Goal: Complete application form: Complete application form

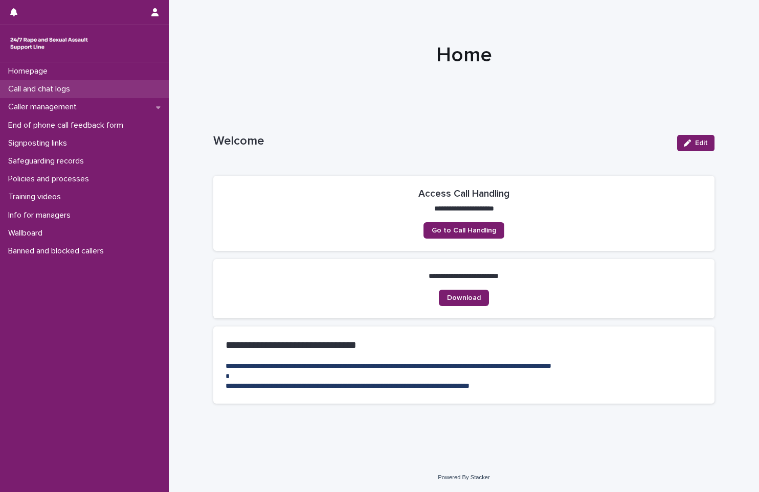
click at [65, 89] on p "Call and chat logs" at bounding box center [41, 89] width 74 height 10
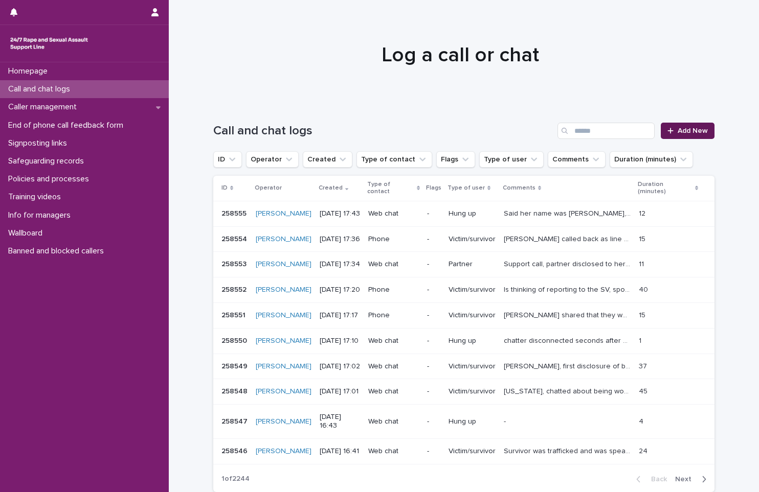
click at [696, 130] on span "Add New" at bounding box center [693, 130] width 30 height 7
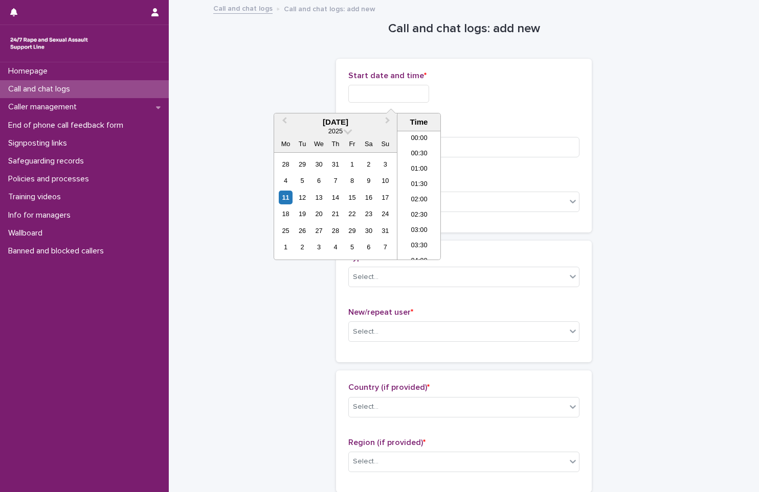
click at [394, 100] on input "text" at bounding box center [388, 94] width 81 height 18
click at [285, 197] on div "11" at bounding box center [286, 198] width 14 height 14
click at [419, 179] on li "17:00" at bounding box center [418, 179] width 43 height 15
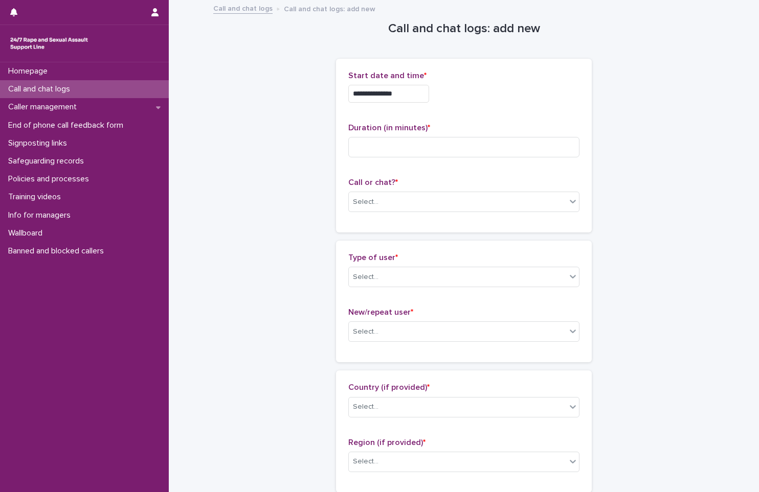
click at [419, 94] on input "**********" at bounding box center [388, 94] width 81 height 18
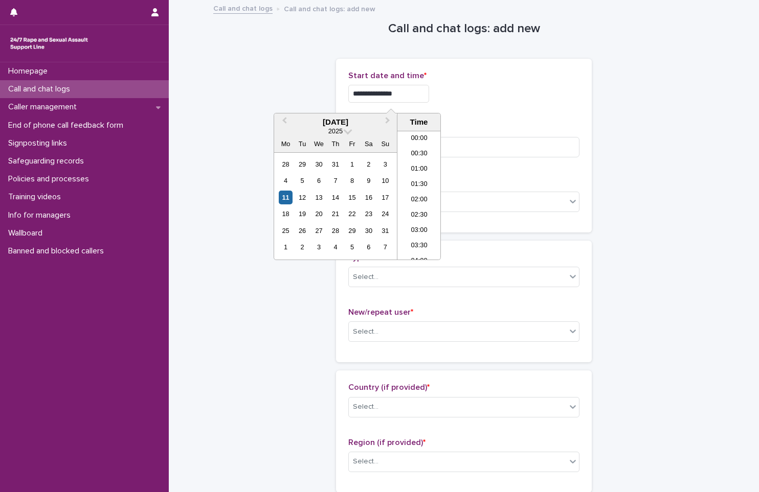
scroll to position [465, 0]
type input "**********"
click at [477, 152] on input at bounding box center [463, 147] width 231 height 20
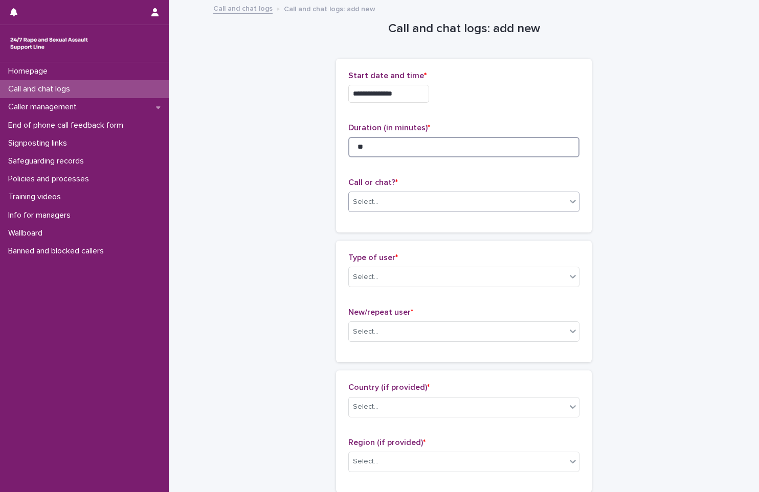
type input "**"
click at [461, 198] on div "Select..." at bounding box center [457, 202] width 217 height 17
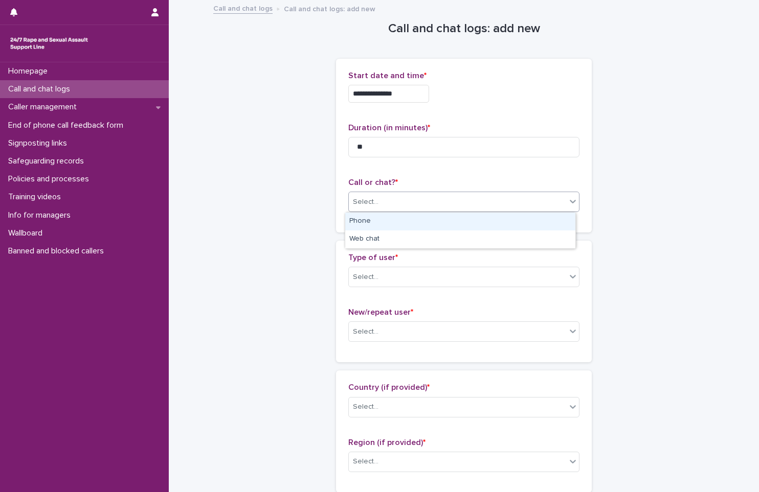
click at [455, 223] on div "Phone" at bounding box center [460, 222] width 230 height 18
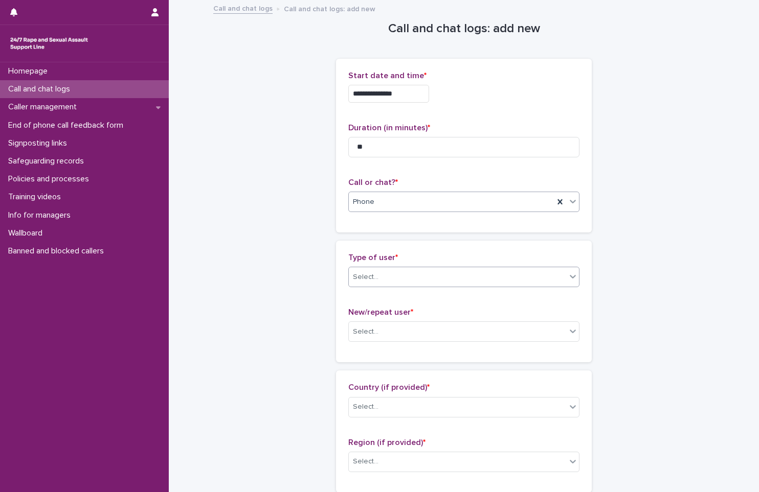
click at [459, 271] on div "Select..." at bounding box center [457, 277] width 217 height 17
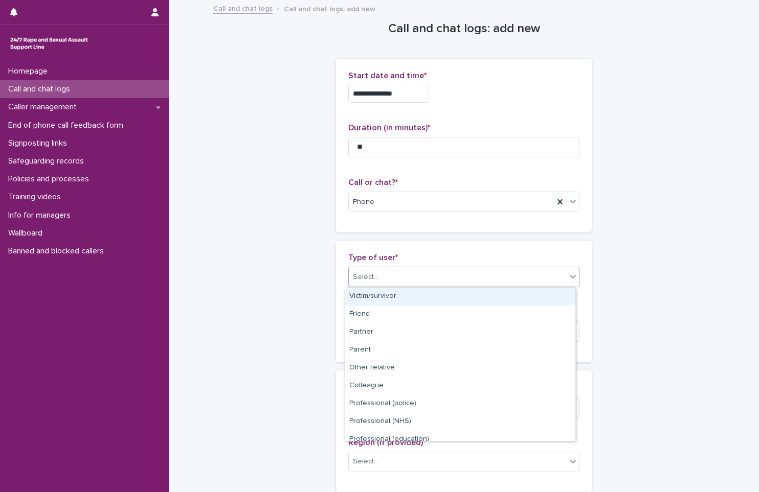
click at [456, 299] on div "Victim/survivor" at bounding box center [460, 297] width 230 height 18
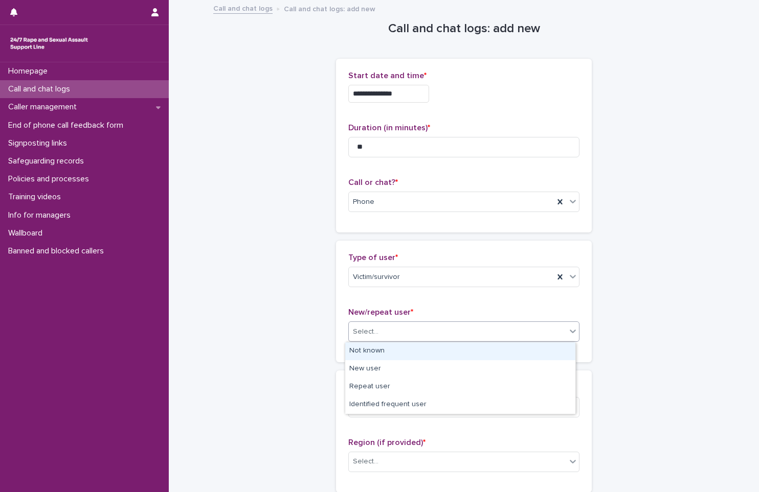
click at [569, 337] on div at bounding box center [573, 331] width 12 height 18
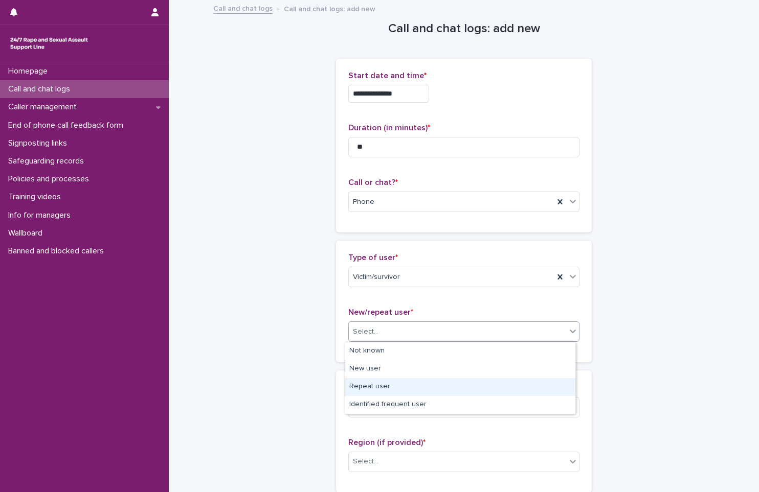
click at [449, 385] on div "Repeat user" at bounding box center [460, 387] width 230 height 18
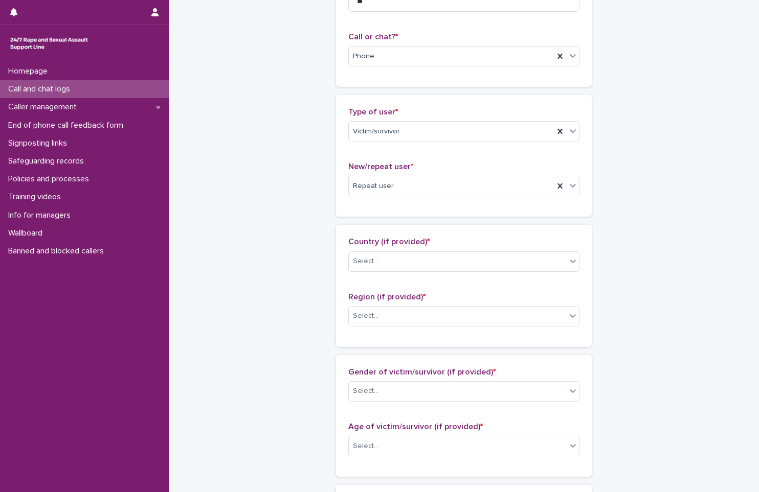
scroll to position [153, 0]
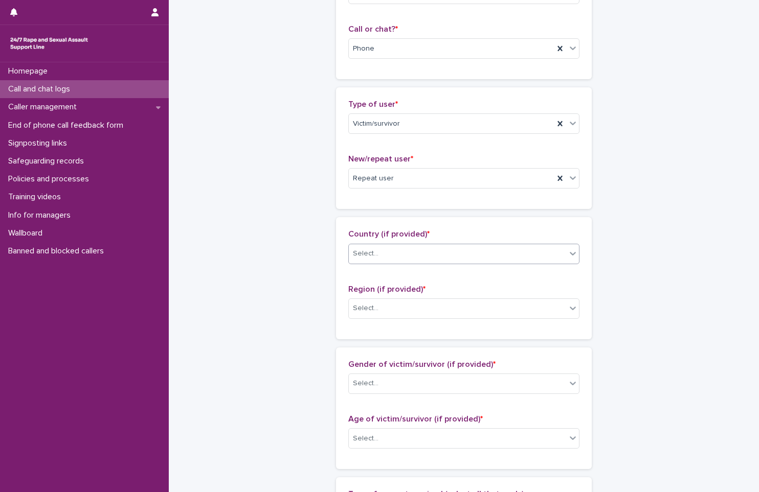
click at [444, 259] on div "Select..." at bounding box center [457, 253] width 217 height 17
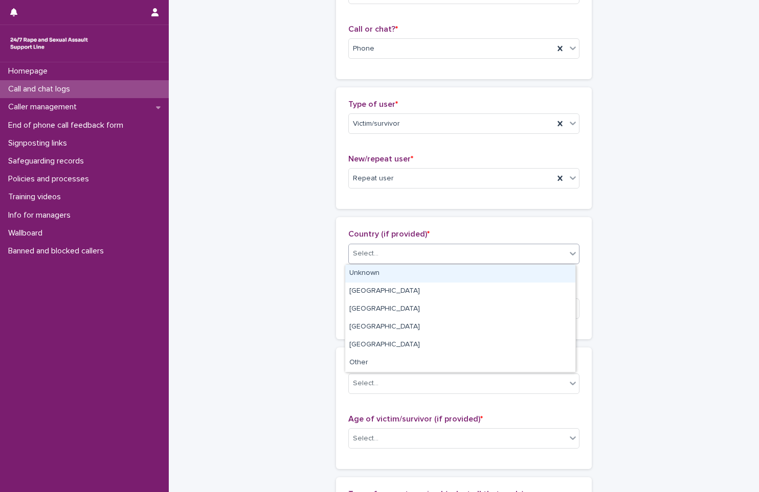
click at [436, 275] on div "Unknown" at bounding box center [460, 274] width 230 height 18
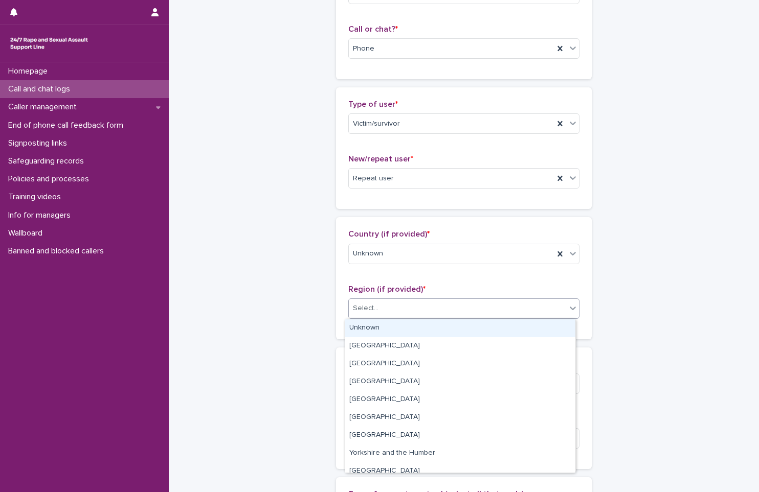
click at [444, 306] on div "Select..." at bounding box center [457, 308] width 217 height 17
click at [441, 327] on div "Unknown" at bounding box center [460, 329] width 230 height 18
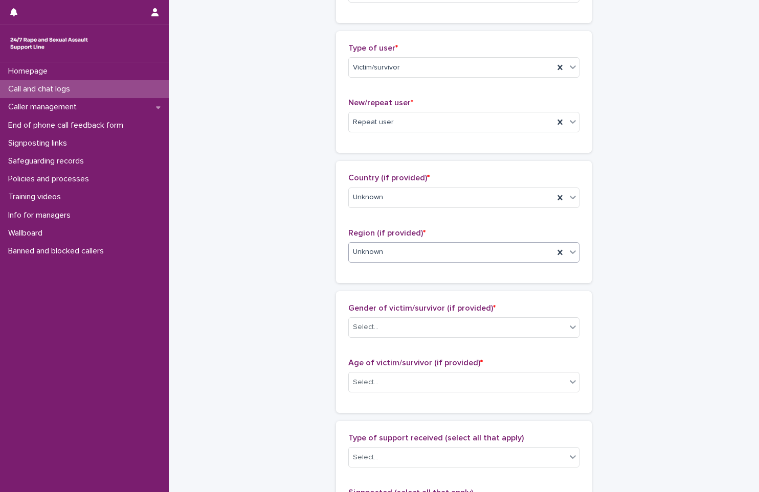
scroll to position [307, 0]
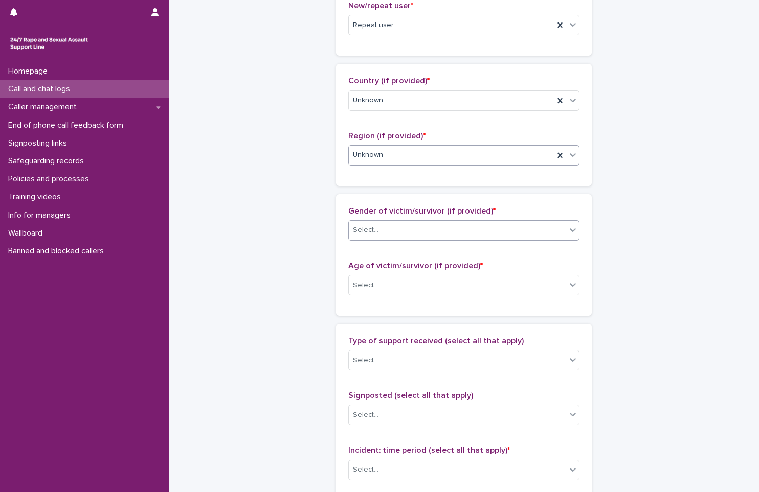
click at [406, 231] on div "Select..." at bounding box center [457, 230] width 217 height 17
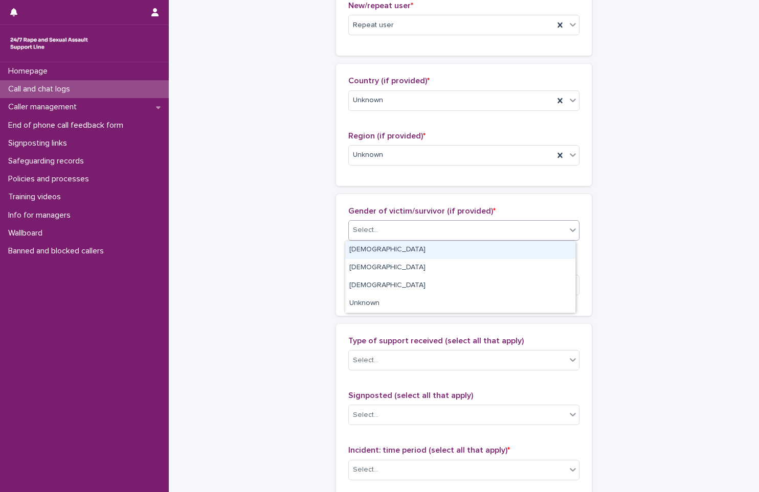
click at [419, 252] on div "[DEMOGRAPHIC_DATA]" at bounding box center [460, 250] width 230 height 18
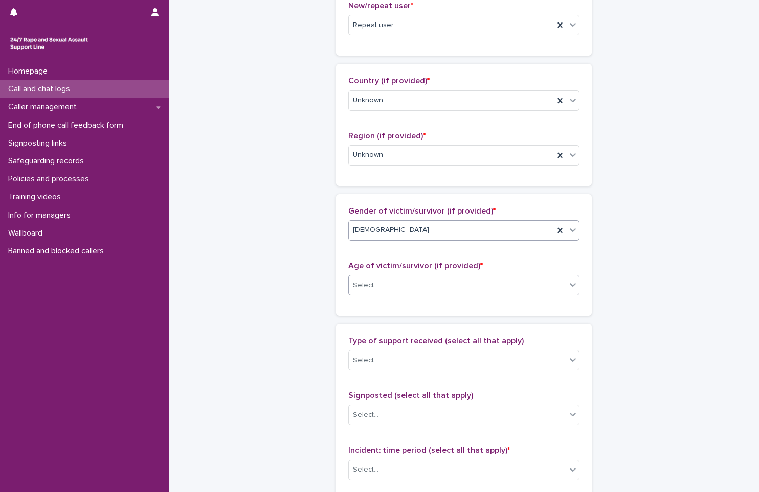
click at [416, 289] on div "Select..." at bounding box center [457, 285] width 217 height 17
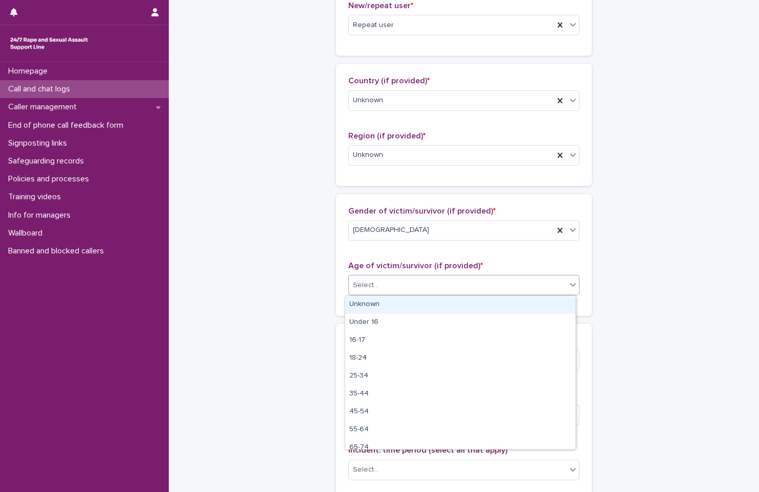
click at [424, 303] on div "Unknown" at bounding box center [460, 305] width 230 height 18
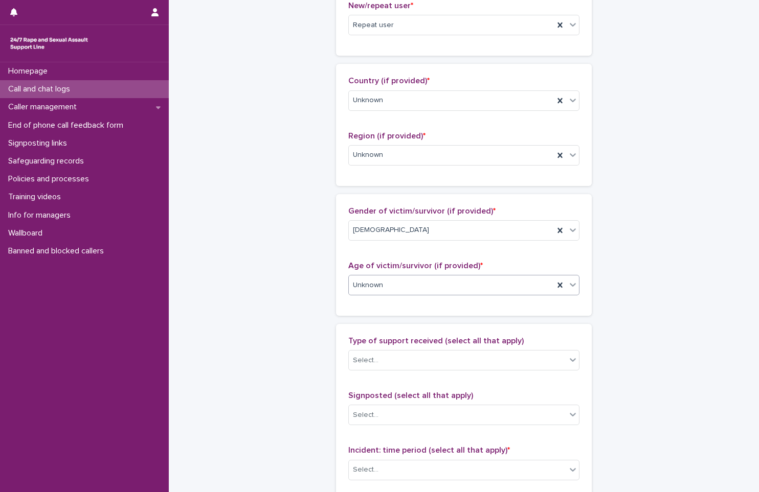
scroll to position [460, 0]
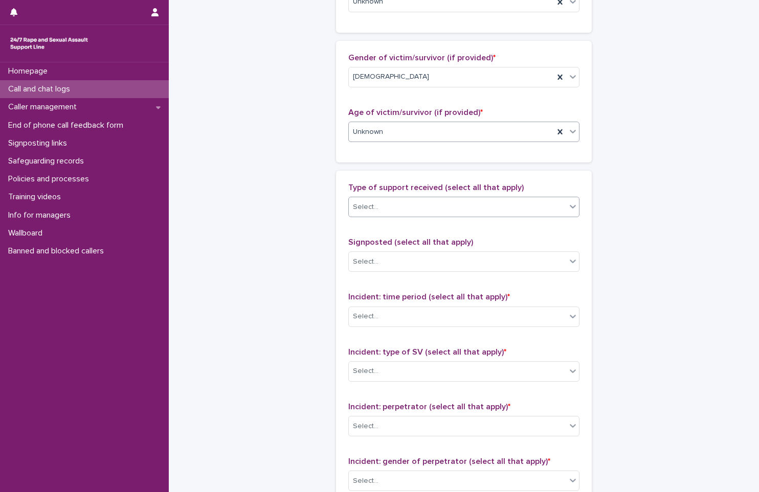
click at [420, 208] on div "Select..." at bounding box center [457, 207] width 217 height 17
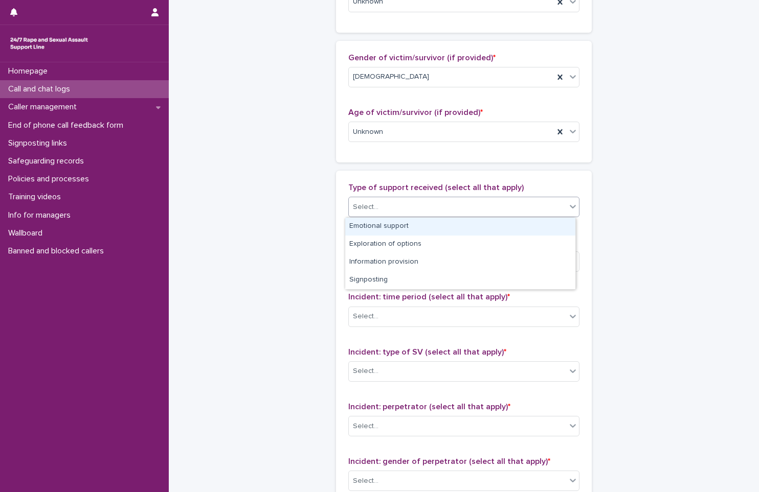
click at [428, 228] on div "Emotional support" at bounding box center [460, 227] width 230 height 18
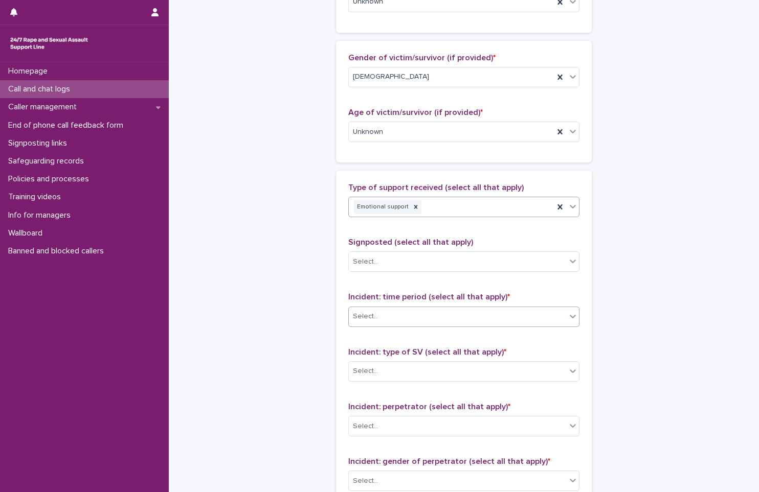
click at [421, 320] on div "Select..." at bounding box center [457, 316] width 217 height 17
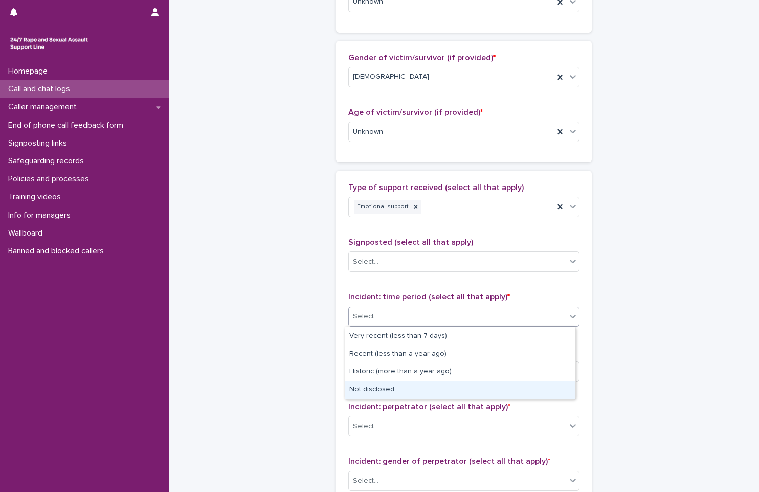
click at [411, 391] on div "Not disclosed" at bounding box center [460, 390] width 230 height 18
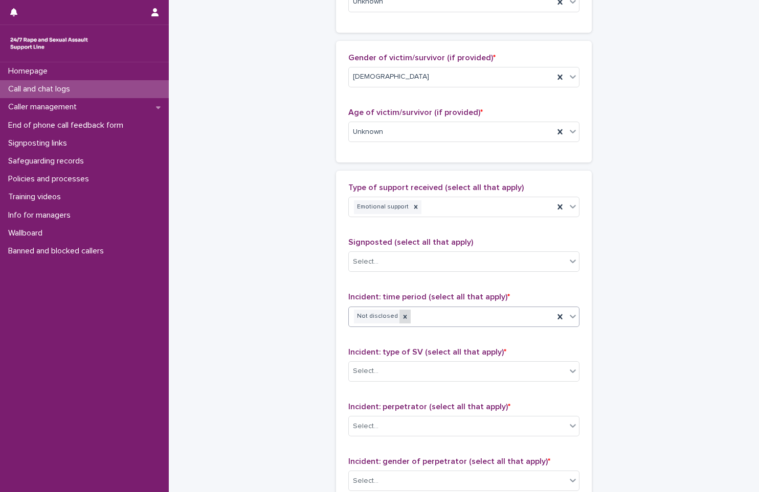
click at [400, 319] on div at bounding box center [404, 317] width 11 height 14
click at [429, 321] on div "Select..." at bounding box center [457, 316] width 217 height 17
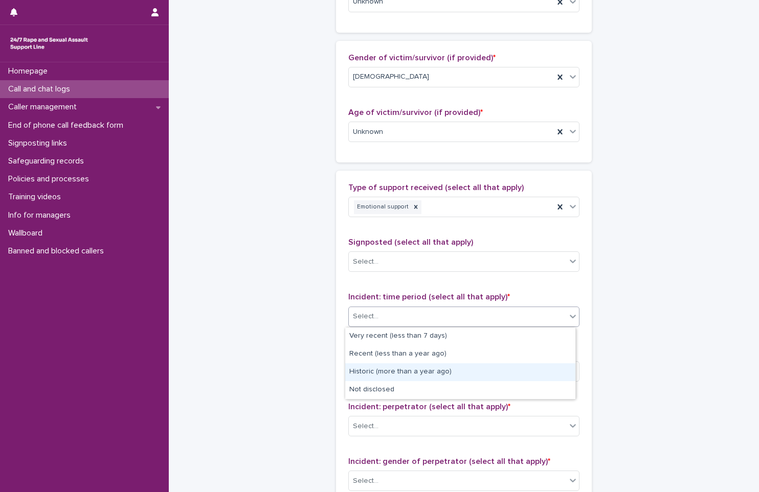
click at [437, 373] on div "Historic (more than a year ago)" at bounding box center [460, 373] width 230 height 18
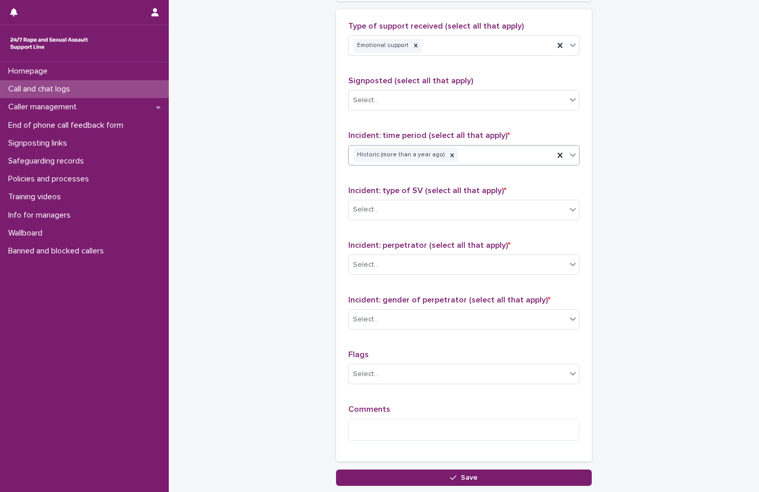
scroll to position [665, 0]
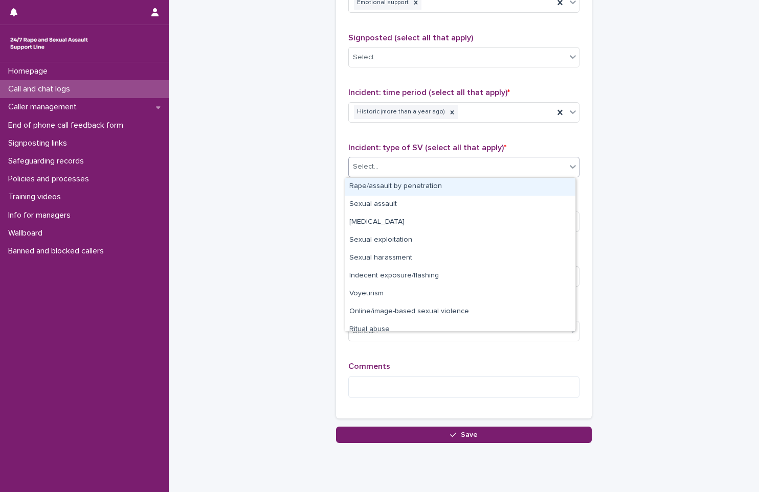
click at [390, 163] on div "Select..." at bounding box center [457, 167] width 217 height 17
click at [398, 193] on div "Rape/assault by penetration" at bounding box center [460, 187] width 230 height 18
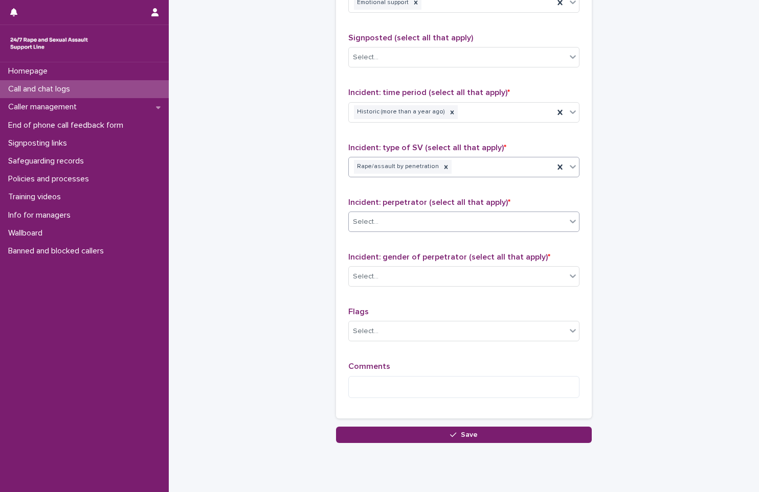
click at [403, 217] on div "Select..." at bounding box center [457, 222] width 217 height 17
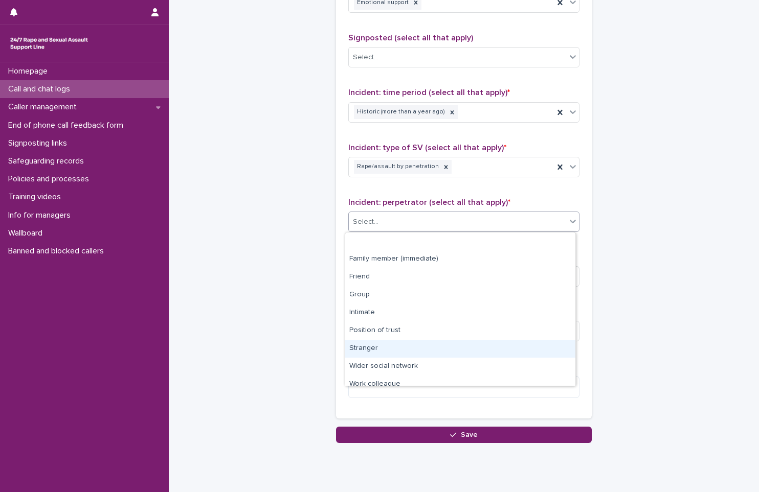
scroll to position [43, 0]
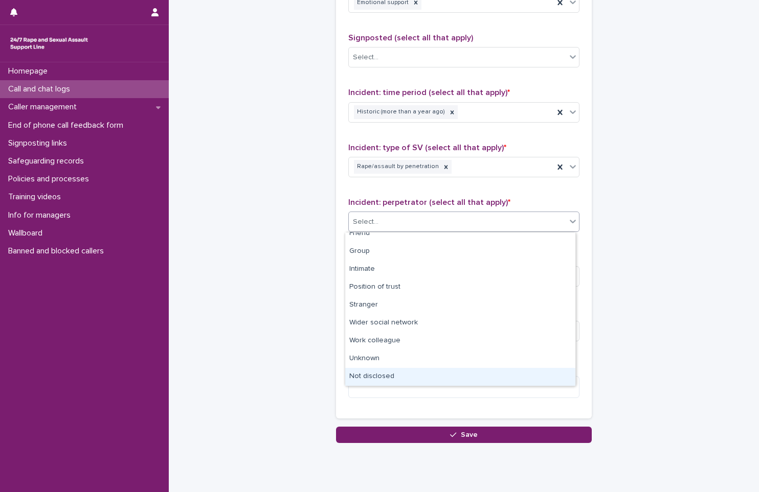
click at [412, 374] on div "Not disclosed" at bounding box center [460, 377] width 230 height 18
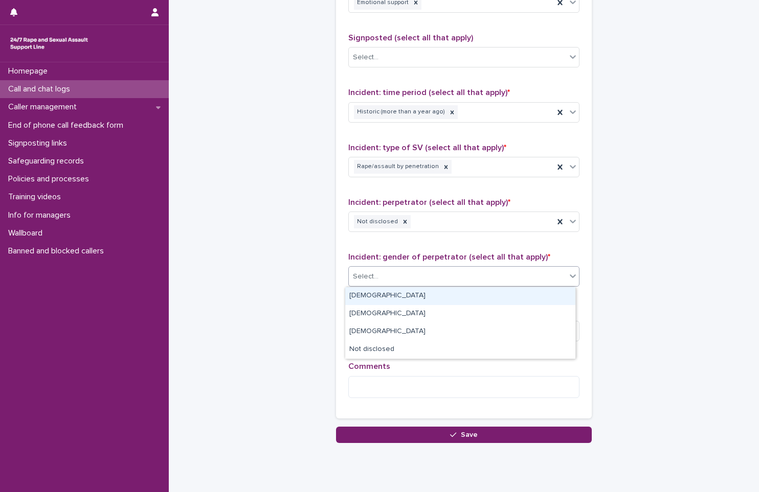
click at [420, 280] on div "Select..." at bounding box center [457, 276] width 217 height 17
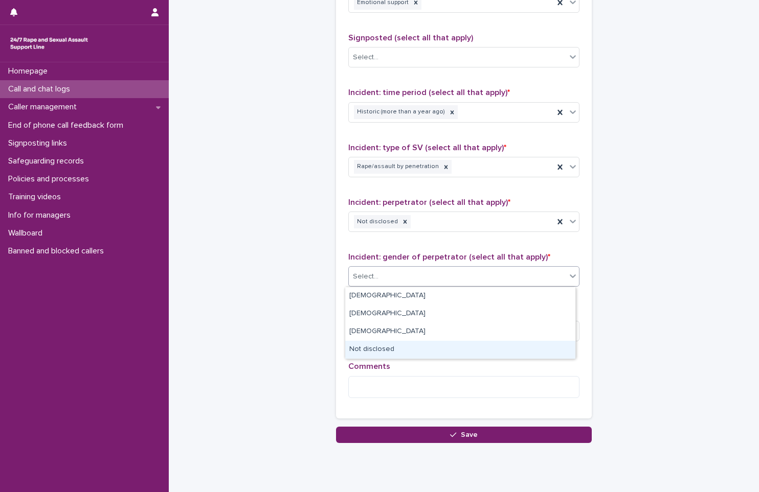
click at [391, 349] on div "Not disclosed" at bounding box center [460, 350] width 230 height 18
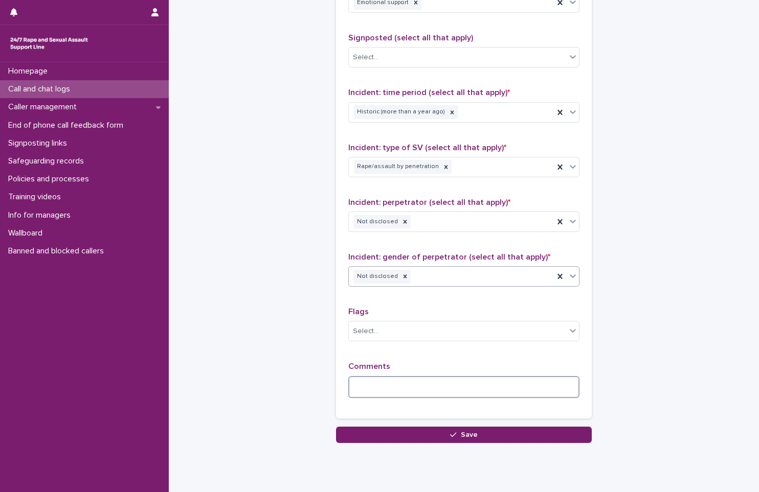
click at [402, 380] on textarea at bounding box center [463, 387] width 231 height 22
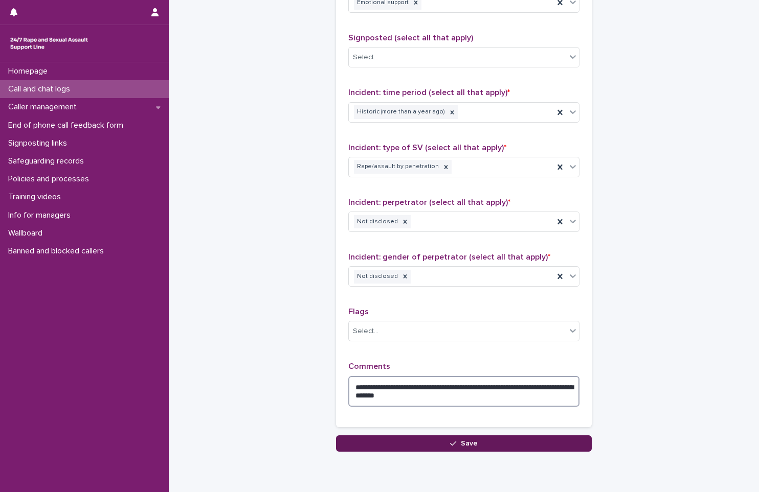
type textarea "**********"
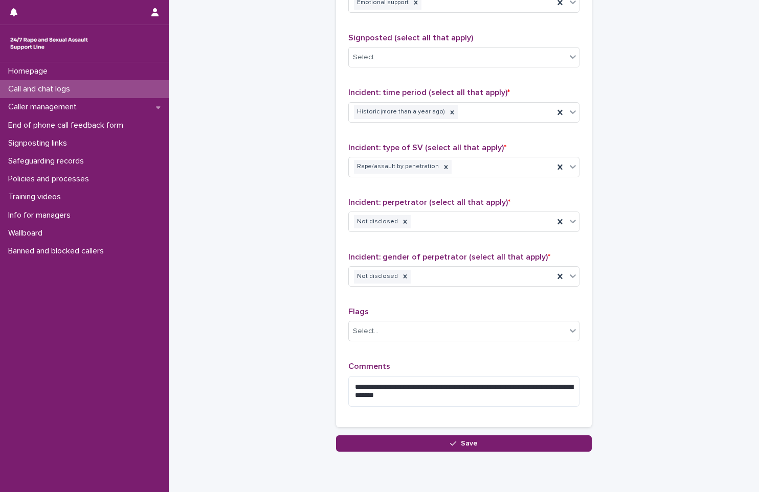
drag, startPoint x: 464, startPoint y: 443, endPoint x: 465, endPoint y: 437, distance: 6.2
click at [465, 440] on span "Save" at bounding box center [469, 443] width 17 height 7
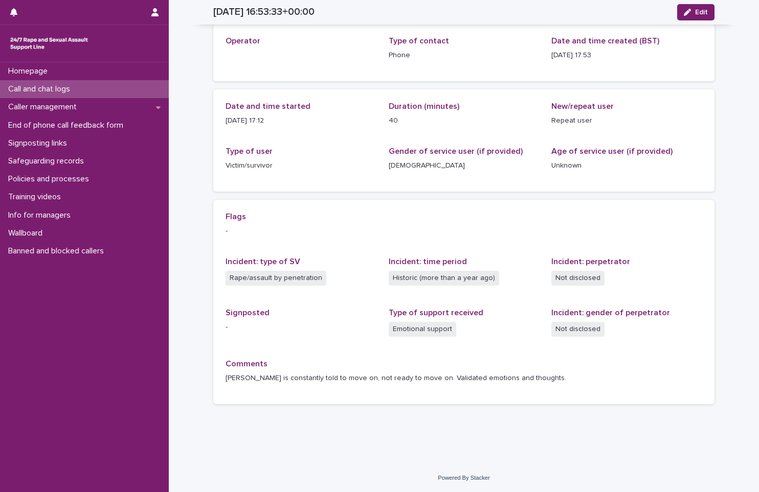
scroll to position [51, 0]
